Goal: Find specific page/section: Find specific page/section

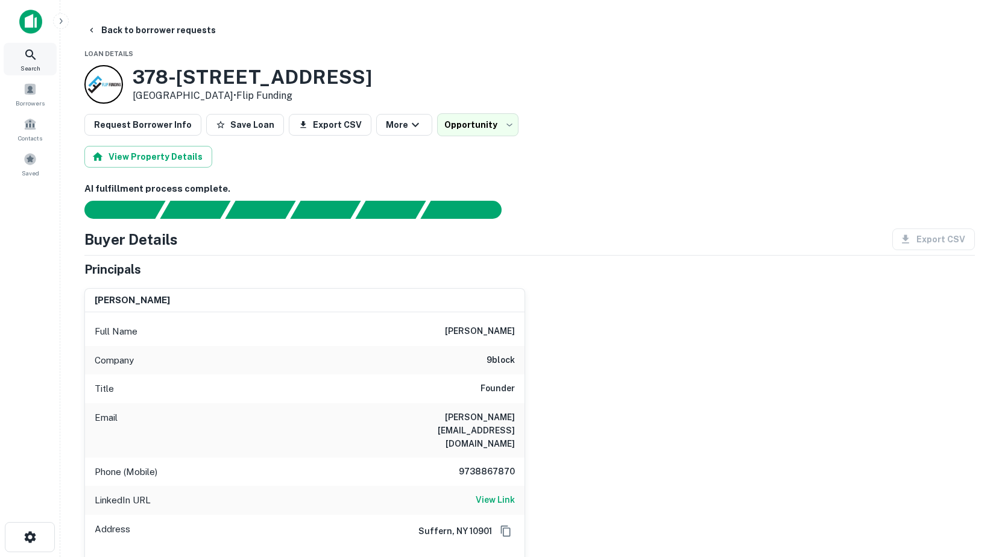
click at [27, 60] on icon at bounding box center [31, 55] width 14 height 14
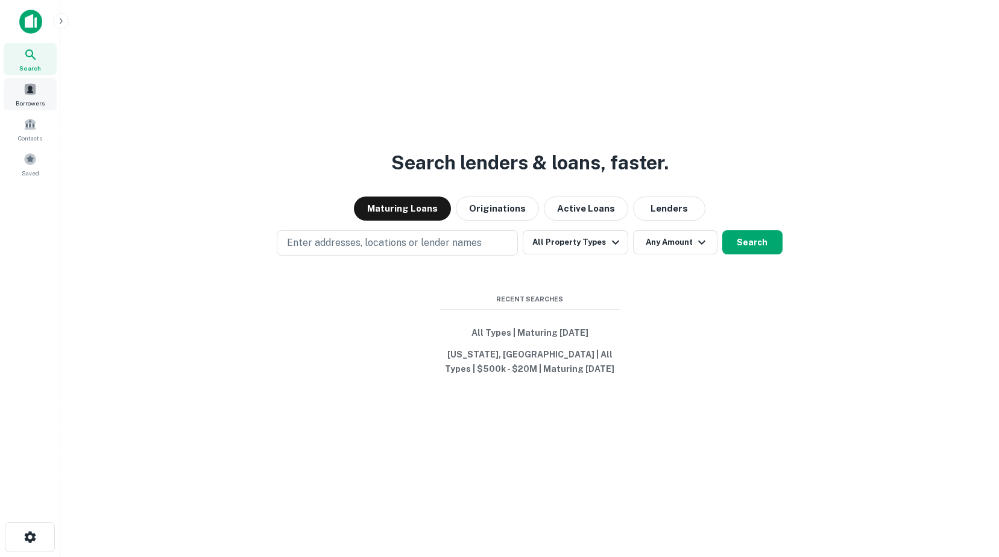
click at [37, 89] on div "Borrowers" at bounding box center [30, 94] width 53 height 33
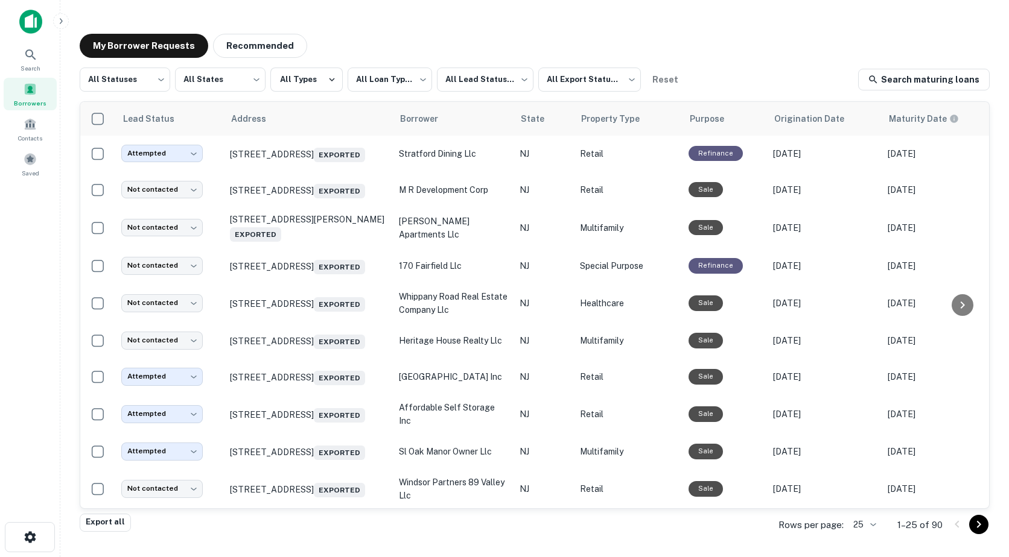
scroll to position [635, 157]
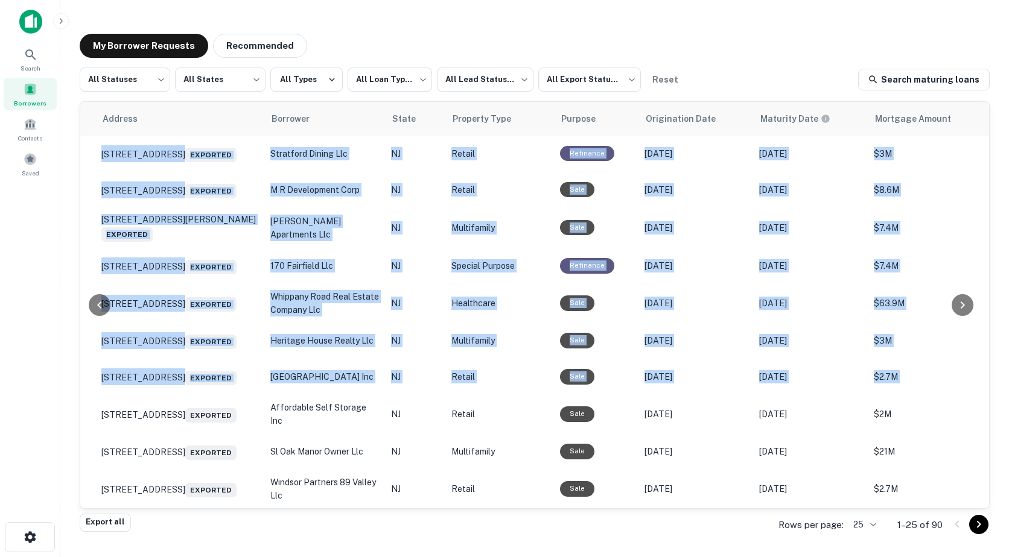
drag, startPoint x: 991, startPoint y: 389, endPoint x: 986, endPoint y: 378, distance: 12.4
click at [986, 378] on div "**********" at bounding box center [534, 275] width 929 height 502
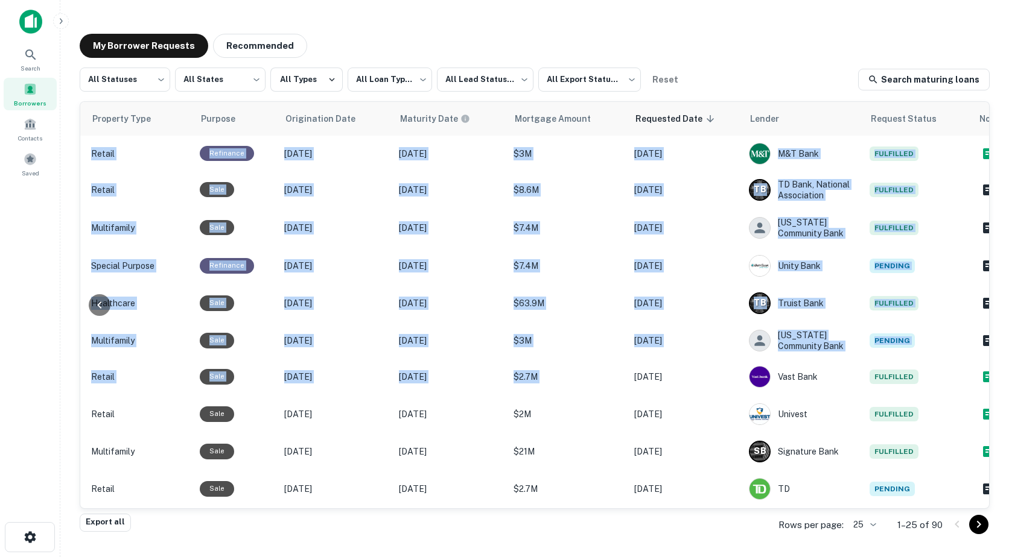
scroll to position [635, 519]
